Goal: Task Accomplishment & Management: Manage account settings

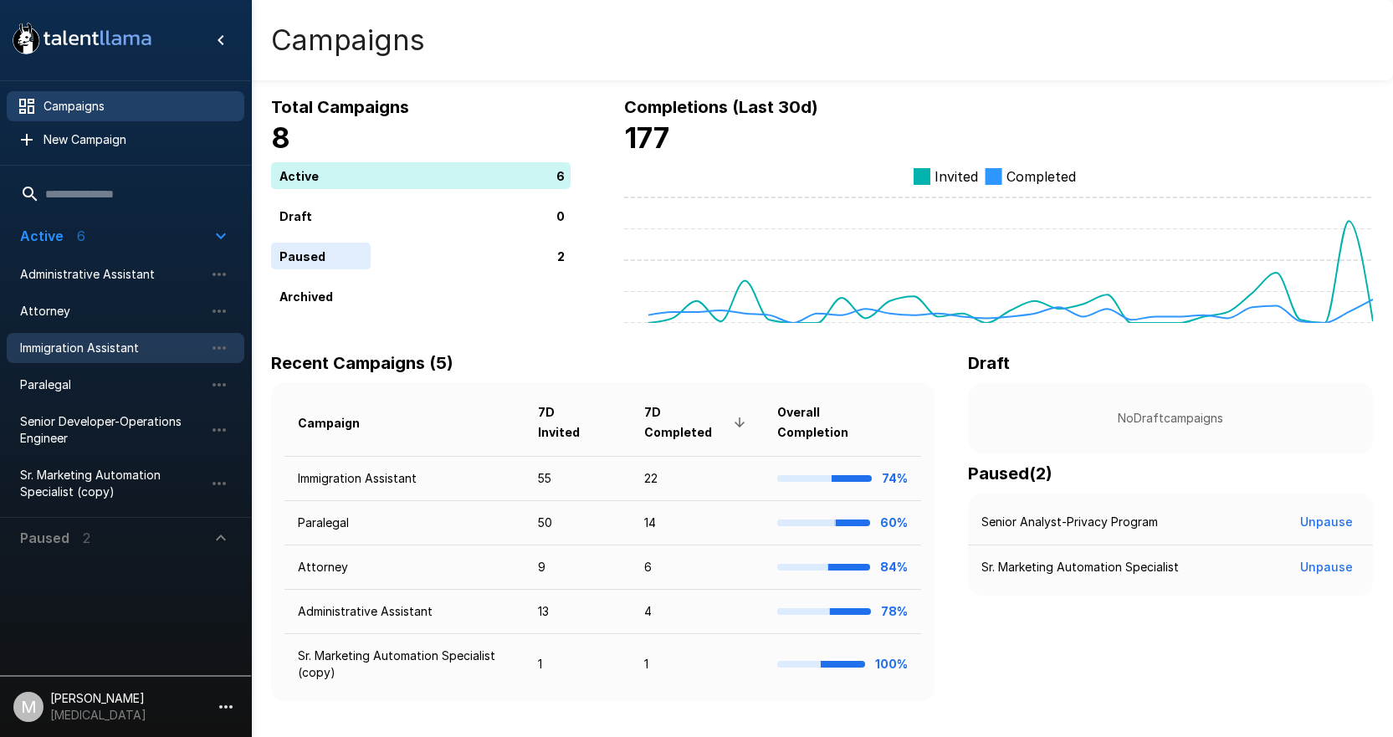
click at [80, 358] on div "Immigration Assistant" at bounding box center [126, 348] width 238 height 30
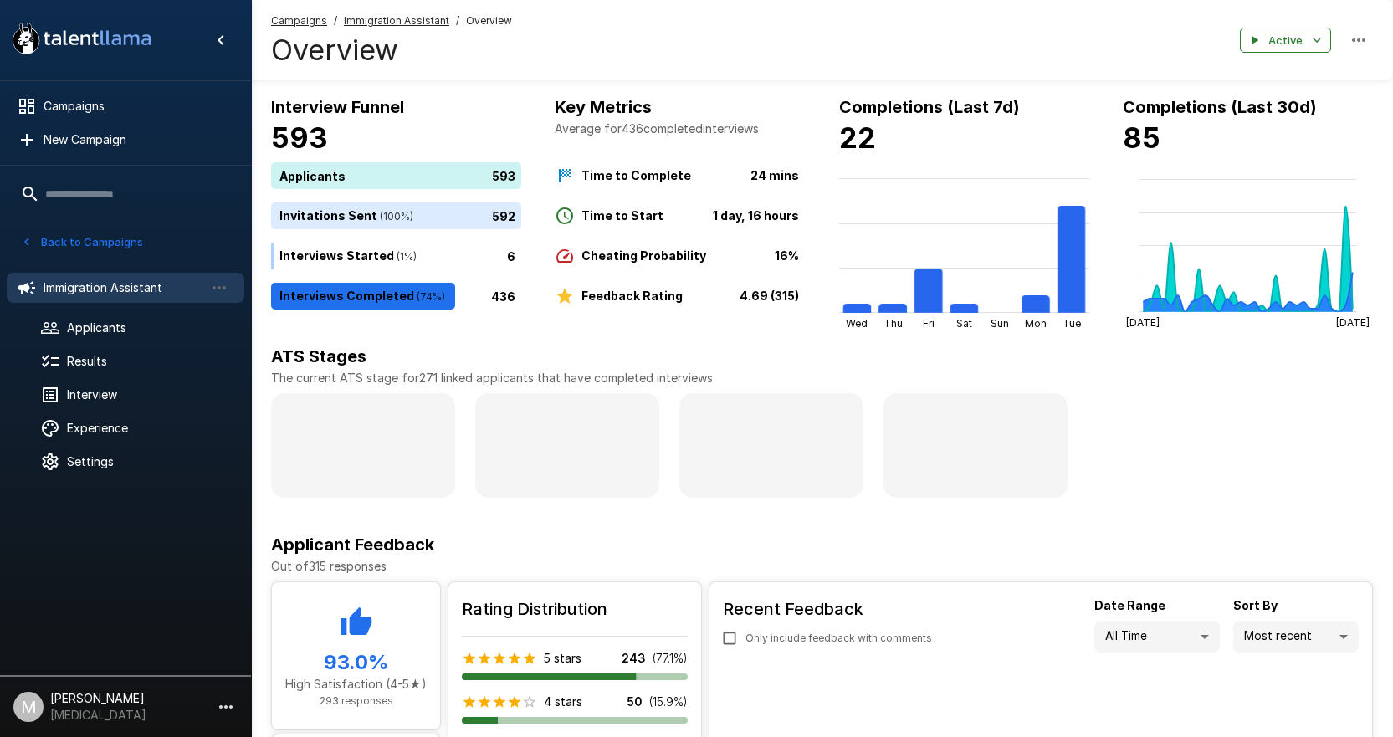
click at [131, 312] on ul "Immigration Assistant Applicants Results Interview Experience Settings" at bounding box center [125, 372] width 251 height 227
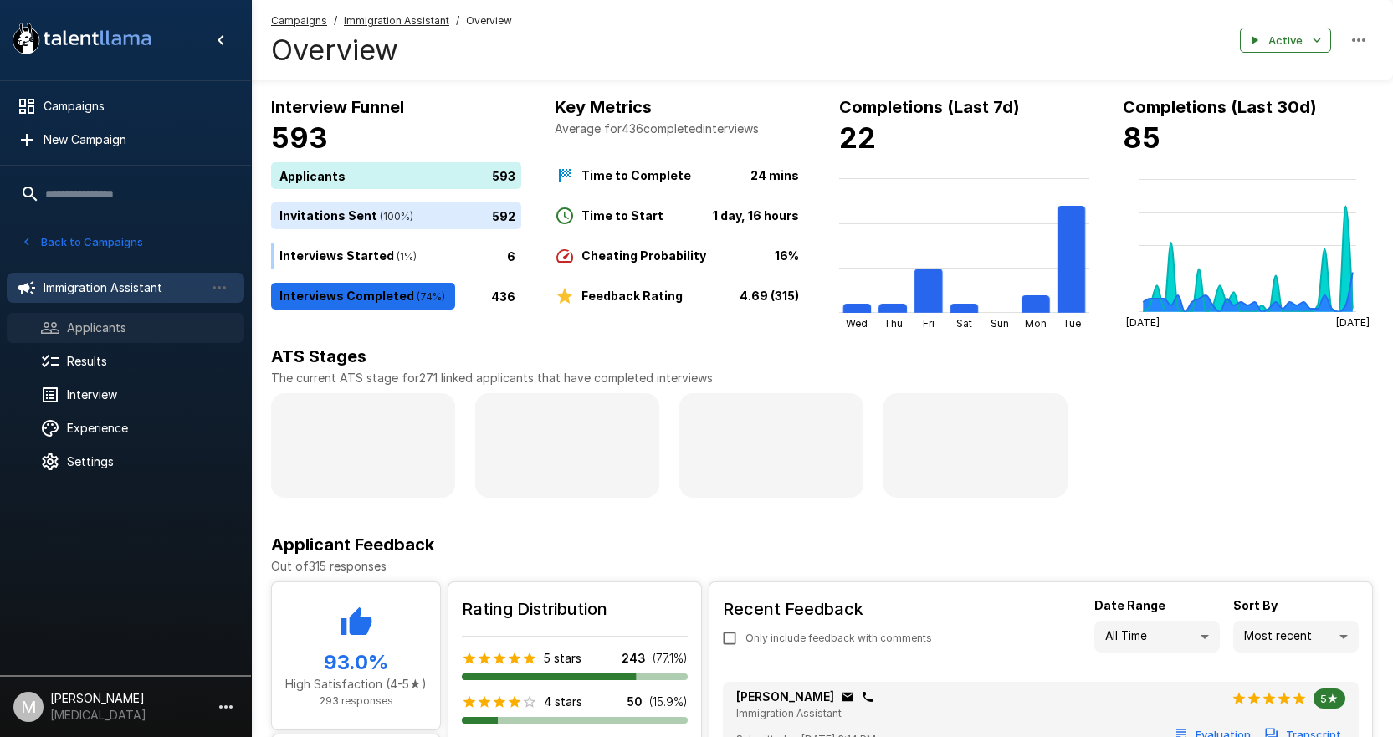
click at [137, 324] on span "Applicants" at bounding box center [149, 327] width 164 height 17
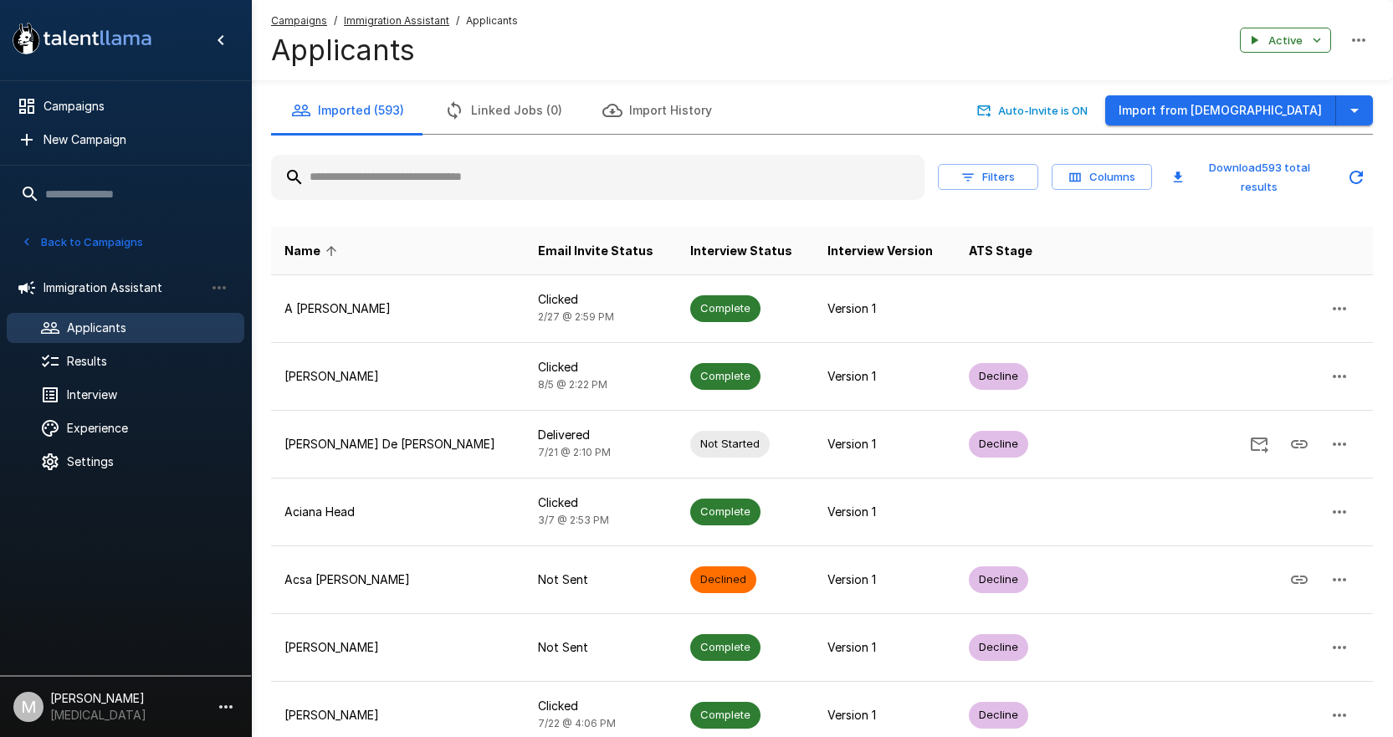
click at [433, 188] on input "text" at bounding box center [597, 177] width 653 height 30
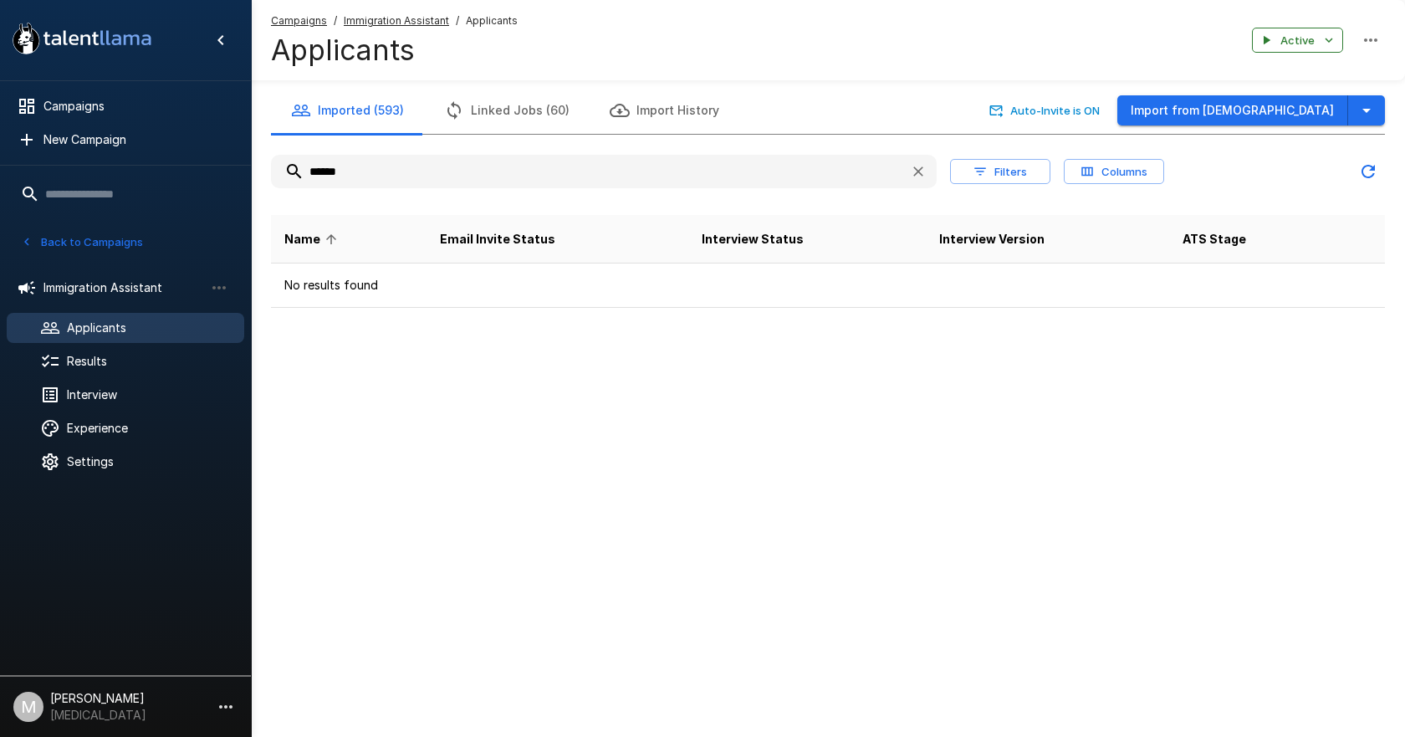
drag, startPoint x: 390, startPoint y: 165, endPoint x: 223, endPoint y: 173, distance: 166.7
click at [251, 173] on div ".st0{fill:#FFFFFF;} .st1{fill:#76a4ed;} Campaigns New Campaign Active 6 Adminis…" at bounding box center [828, 187] width 1154 height 375
type input "*"
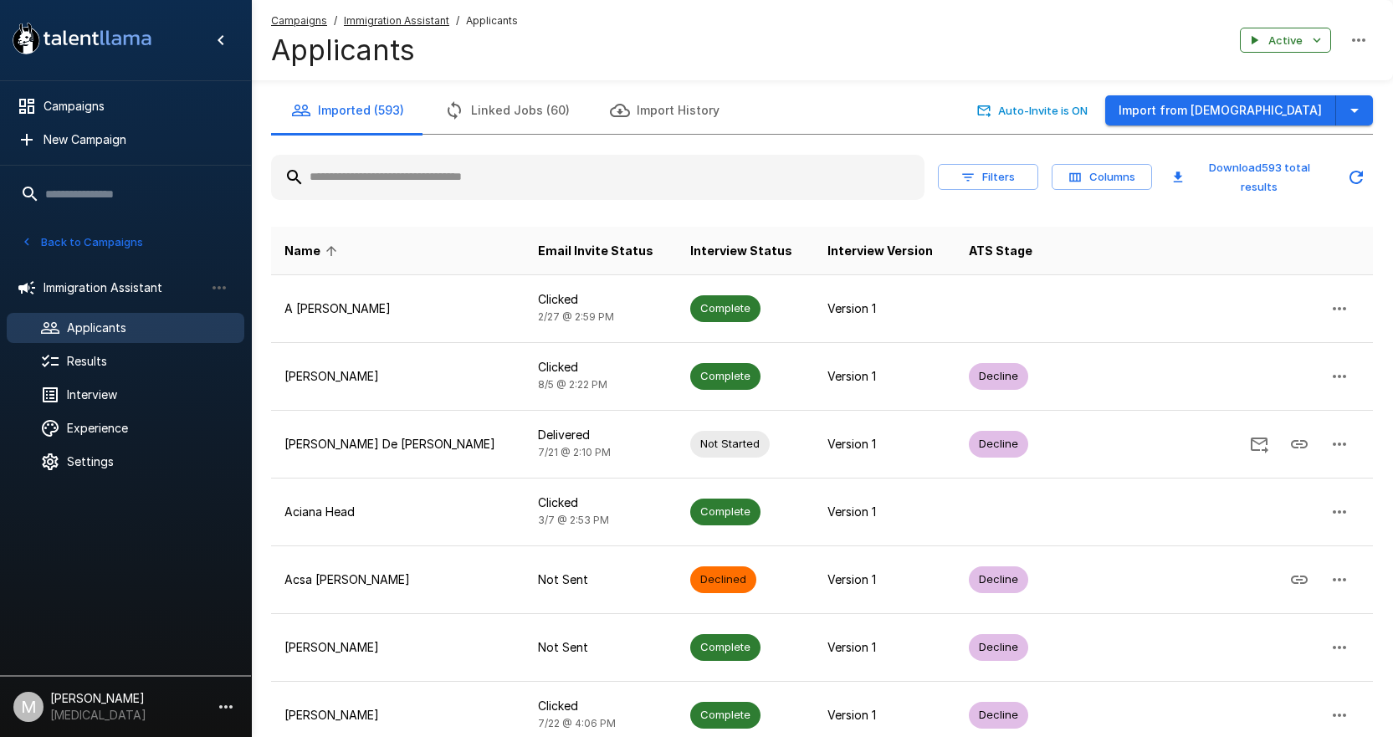
click at [464, 190] on input "text" at bounding box center [597, 177] width 653 height 30
